Goal: Check status: Check status

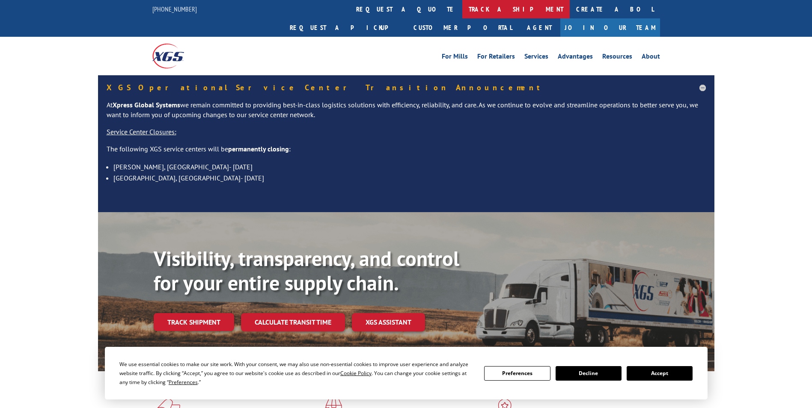
click at [462, 12] on link "track a shipment" at bounding box center [515, 9] width 107 height 18
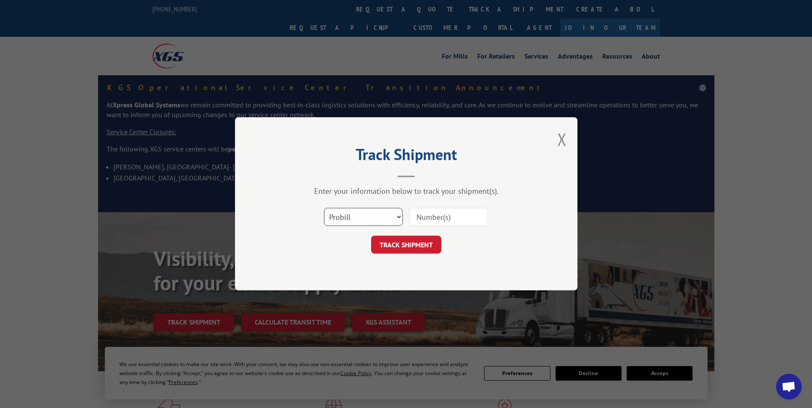
click at [351, 219] on select "Select category... Probill BOL PO" at bounding box center [363, 217] width 79 height 18
select select "bol"
click at [324, 208] on select "Select category... Probill BOL PO" at bounding box center [363, 217] width 79 height 18
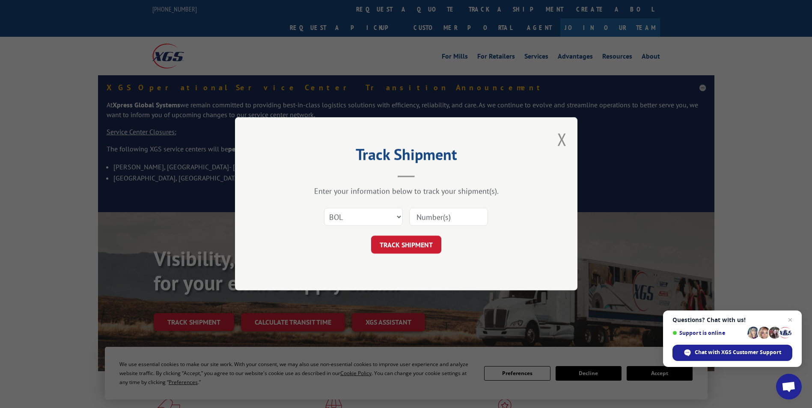
click at [433, 217] on input at bounding box center [448, 217] width 79 height 18
paste input "6009133"
type input "6009133"
click at [417, 234] on form "Select category... Probill BOL PO 6009133 TRACK SHIPMENT" at bounding box center [406, 228] width 257 height 51
click at [414, 246] on button "TRACK SHIPMENT" at bounding box center [406, 245] width 70 height 18
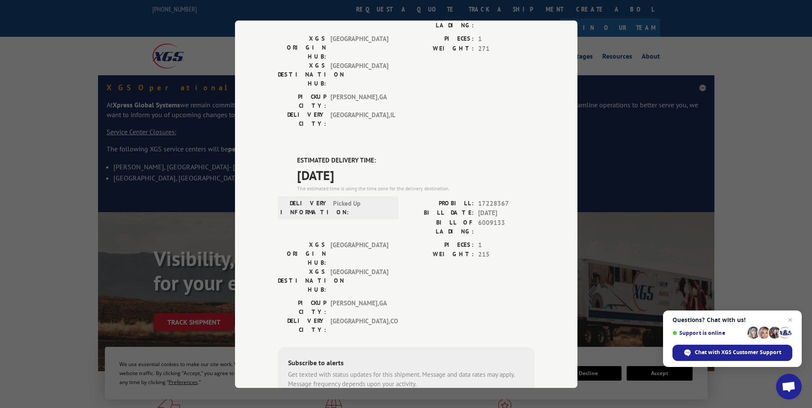
scroll to position [122, 0]
